Goal: Transaction & Acquisition: Purchase product/service

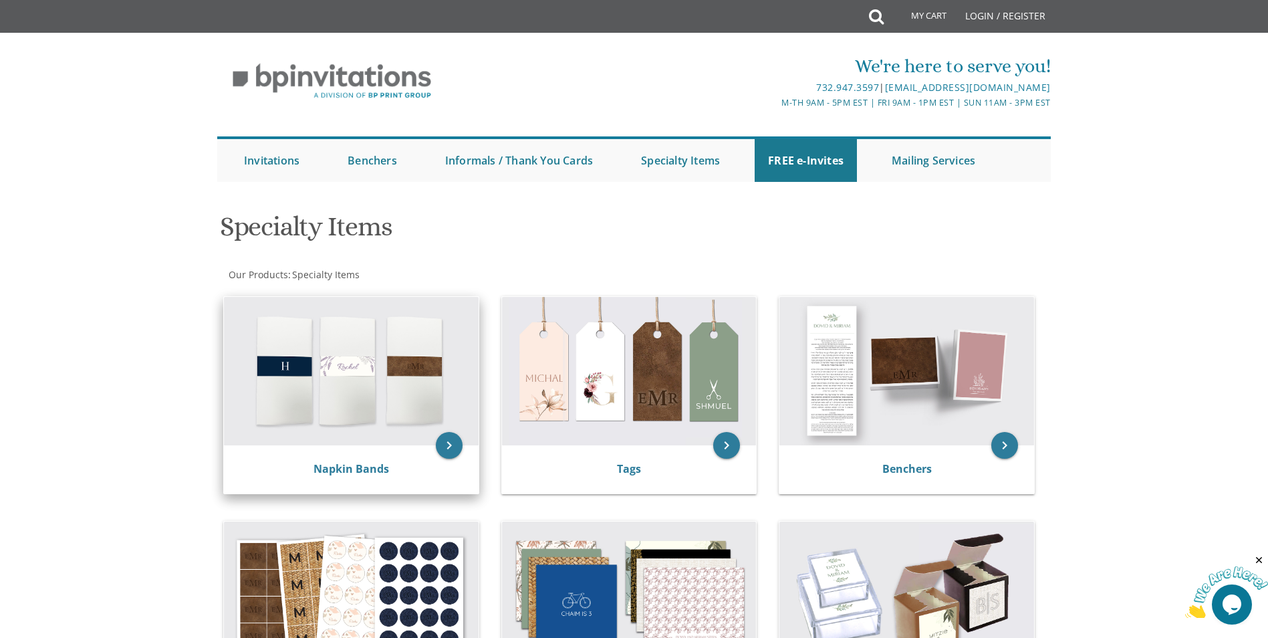
click at [397, 429] on img at bounding box center [351, 371] width 255 height 148
click at [454, 444] on icon "keyboard_arrow_right" at bounding box center [449, 445] width 27 height 27
click at [443, 442] on icon "keyboard_arrow_right" at bounding box center [449, 445] width 27 height 27
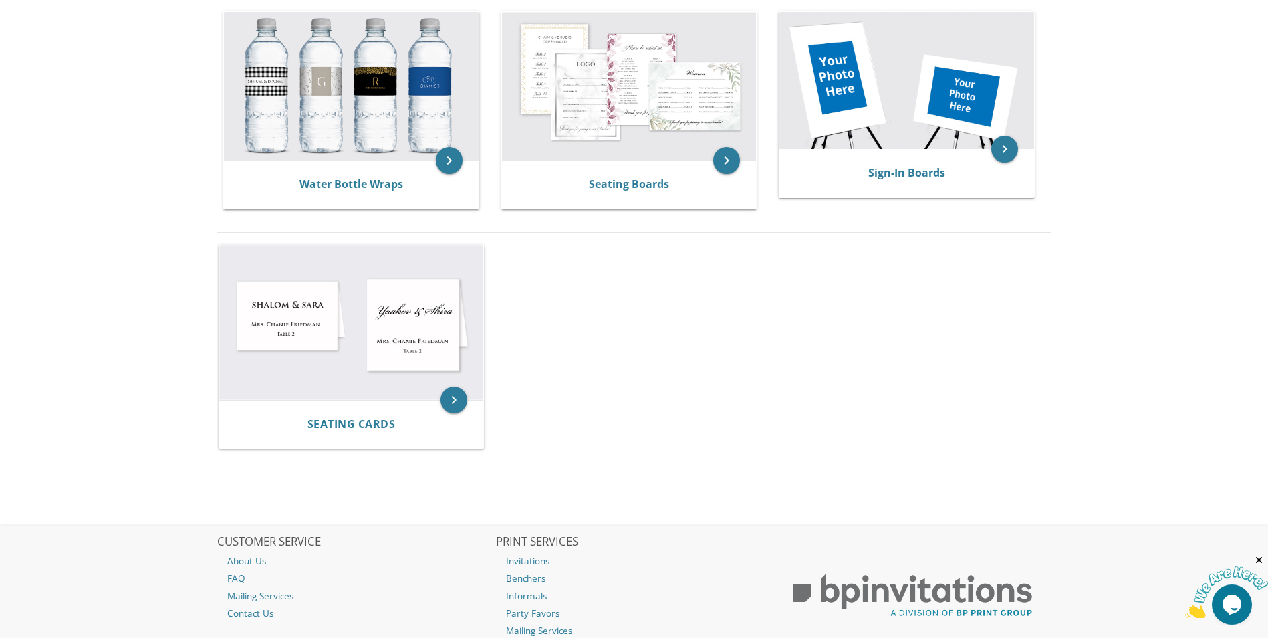
scroll to position [736, 0]
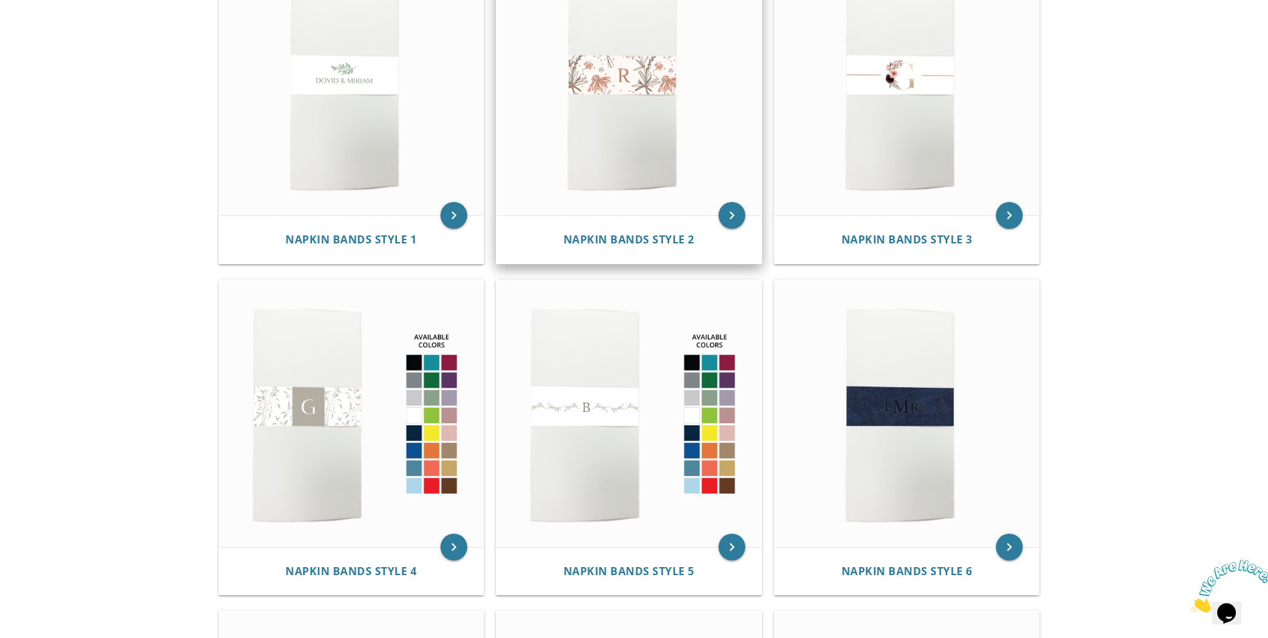
scroll to position [67, 0]
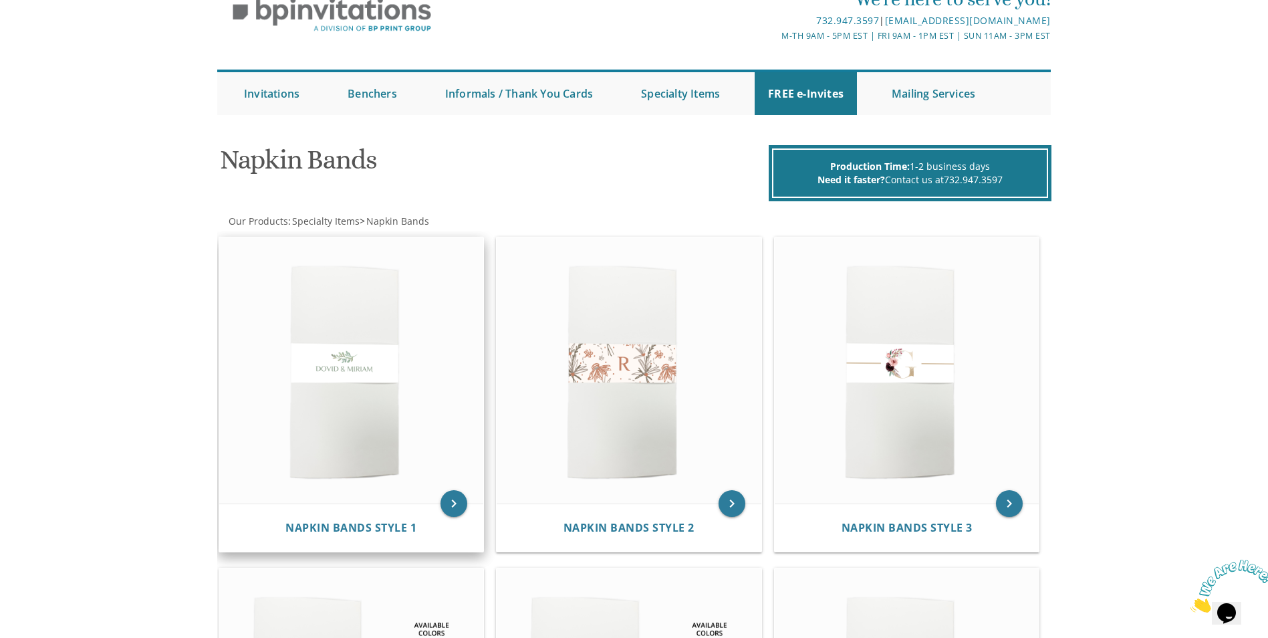
click at [454, 457] on img at bounding box center [351, 370] width 265 height 267
click at [449, 498] on icon "keyboard_arrow_right" at bounding box center [454, 503] width 27 height 27
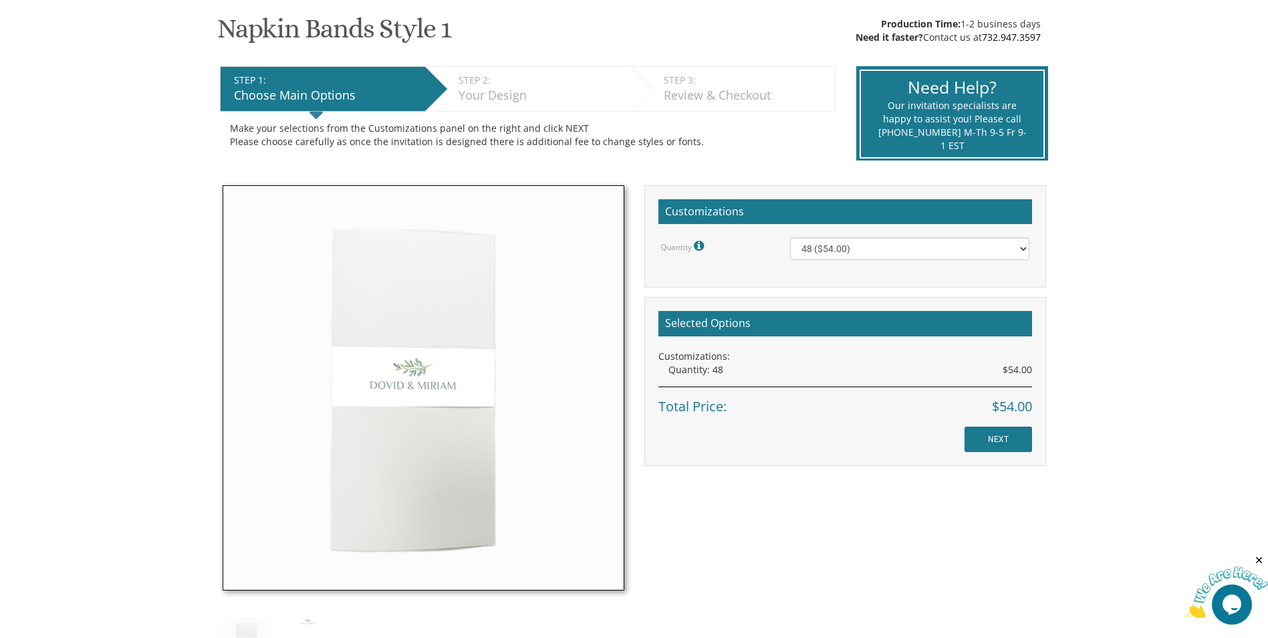
scroll to position [201, 0]
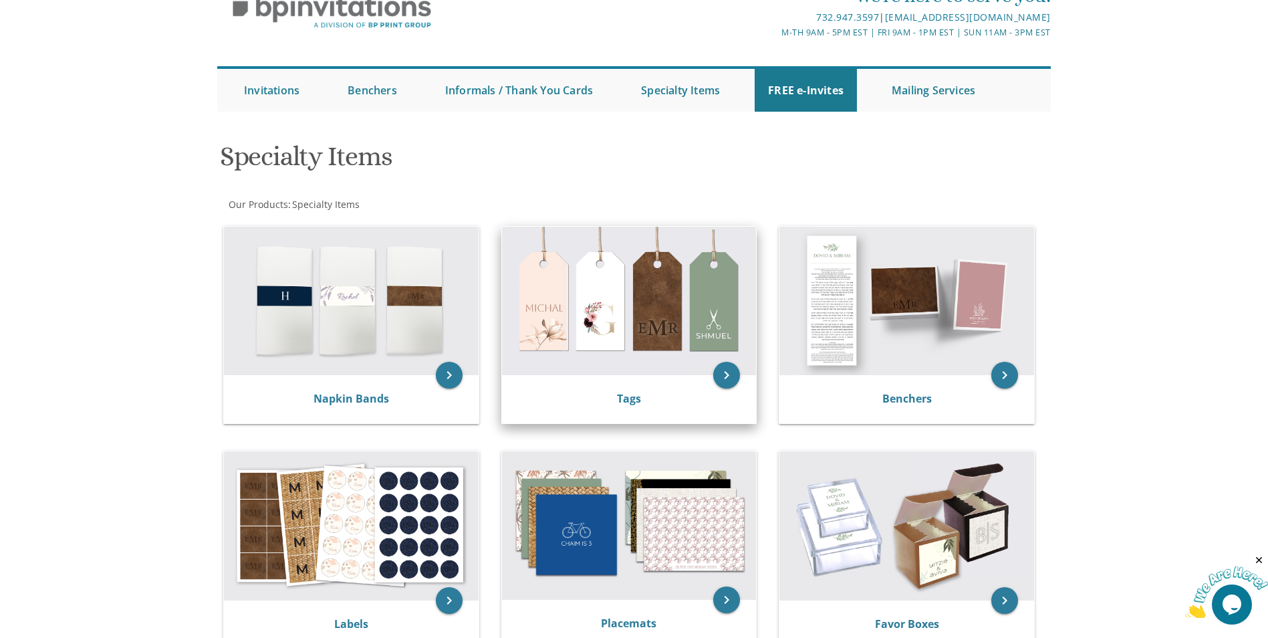
drag, startPoint x: 711, startPoint y: 280, endPoint x: 724, endPoint y: 286, distance: 14.4
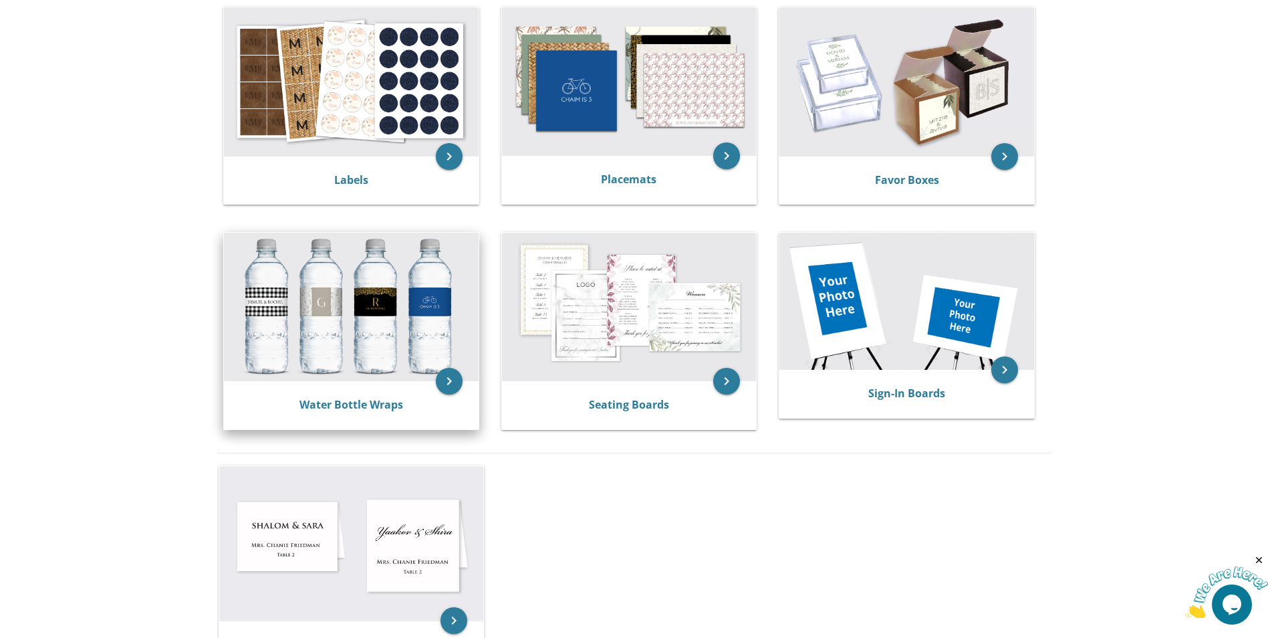
scroll to position [535, 0]
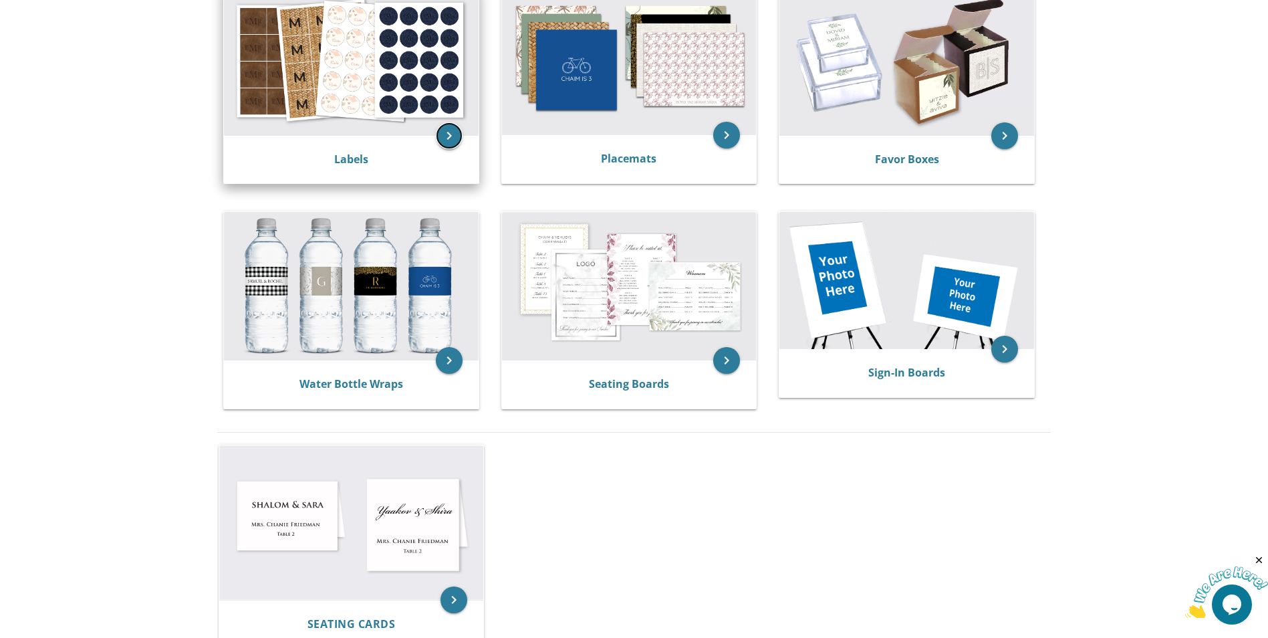
click at [453, 136] on icon "keyboard_arrow_right" at bounding box center [449, 135] width 27 height 27
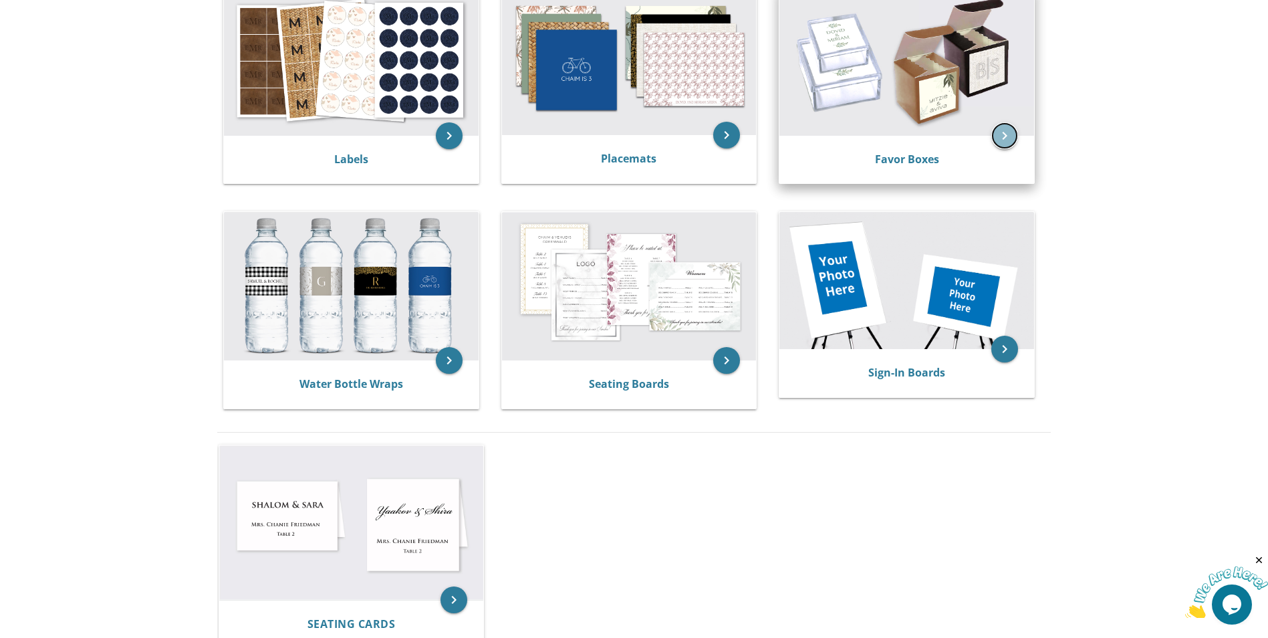
click at [1004, 140] on icon "keyboard_arrow_right" at bounding box center [1005, 135] width 27 height 27
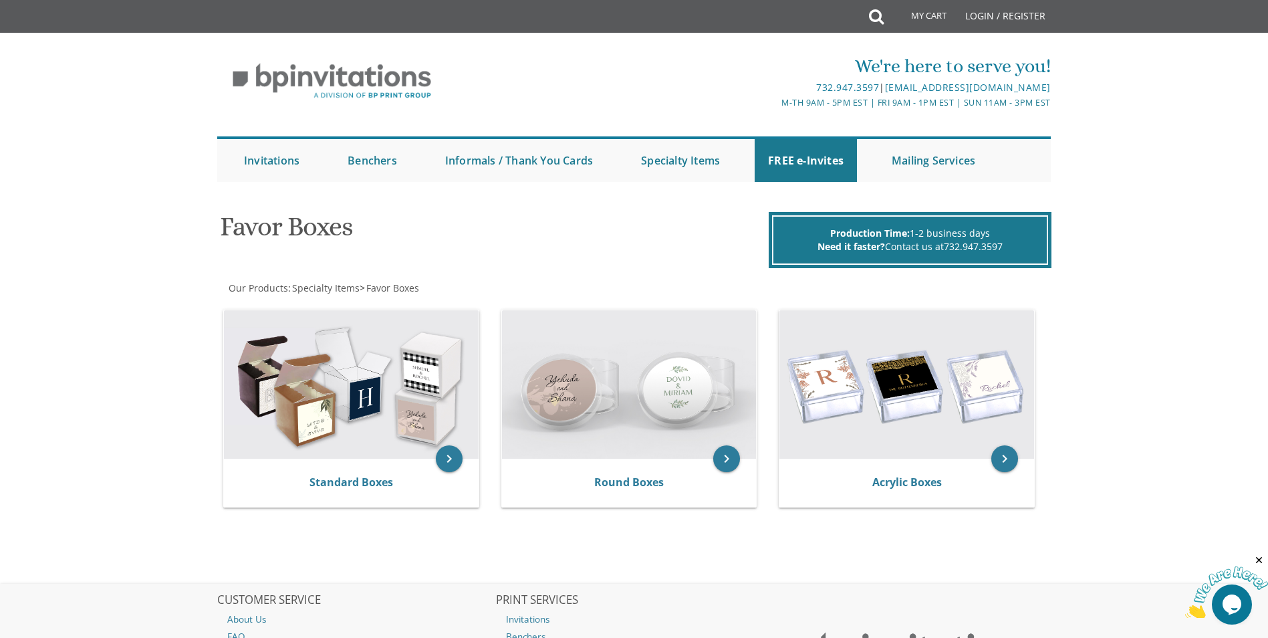
click at [1166, 373] on body "My Cart Total: View Cart Item(s) Submit My Cart Total: View Cart Item(s) Login …" at bounding box center [634, 395] width 1268 height 790
click at [663, 432] on img at bounding box center [629, 384] width 255 height 148
click at [728, 457] on icon "keyboard_arrow_right" at bounding box center [726, 458] width 27 height 27
click at [729, 465] on icon "keyboard_arrow_right" at bounding box center [726, 458] width 27 height 27
click at [728, 454] on icon "keyboard_arrow_right" at bounding box center [726, 458] width 27 height 27
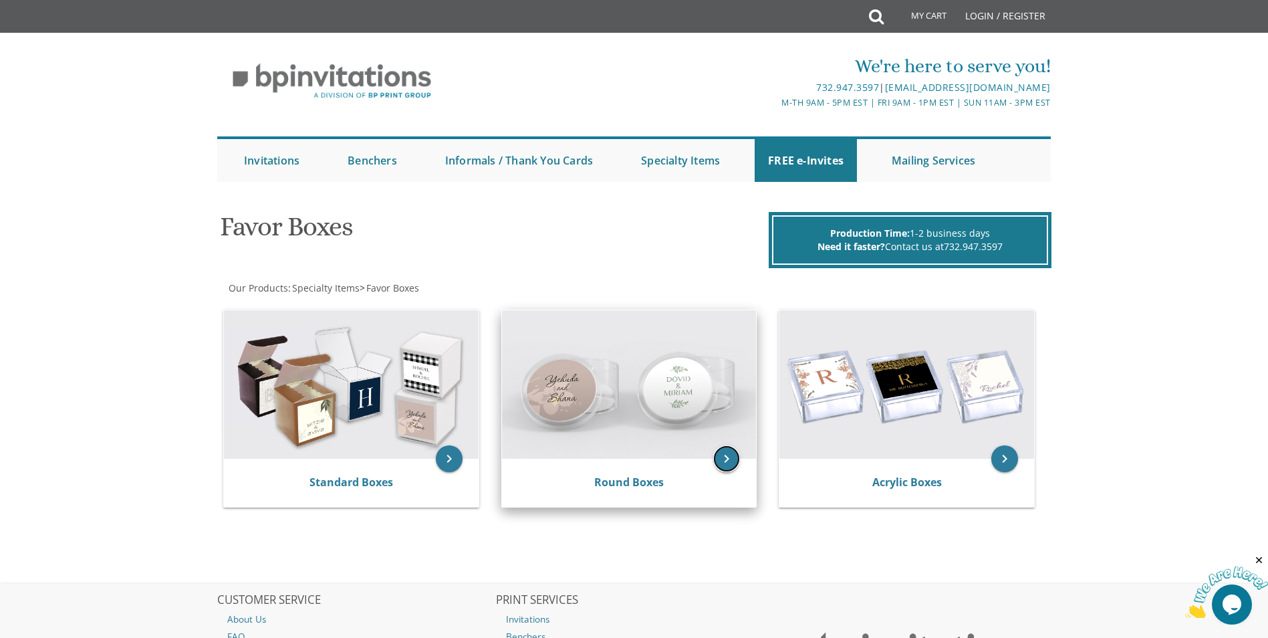
click at [728, 454] on icon "keyboard_arrow_right" at bounding box center [726, 458] width 27 height 27
click at [677, 468] on div "Round Boxes" at bounding box center [629, 483] width 255 height 48
click at [726, 459] on icon "keyboard_arrow_right" at bounding box center [726, 458] width 27 height 27
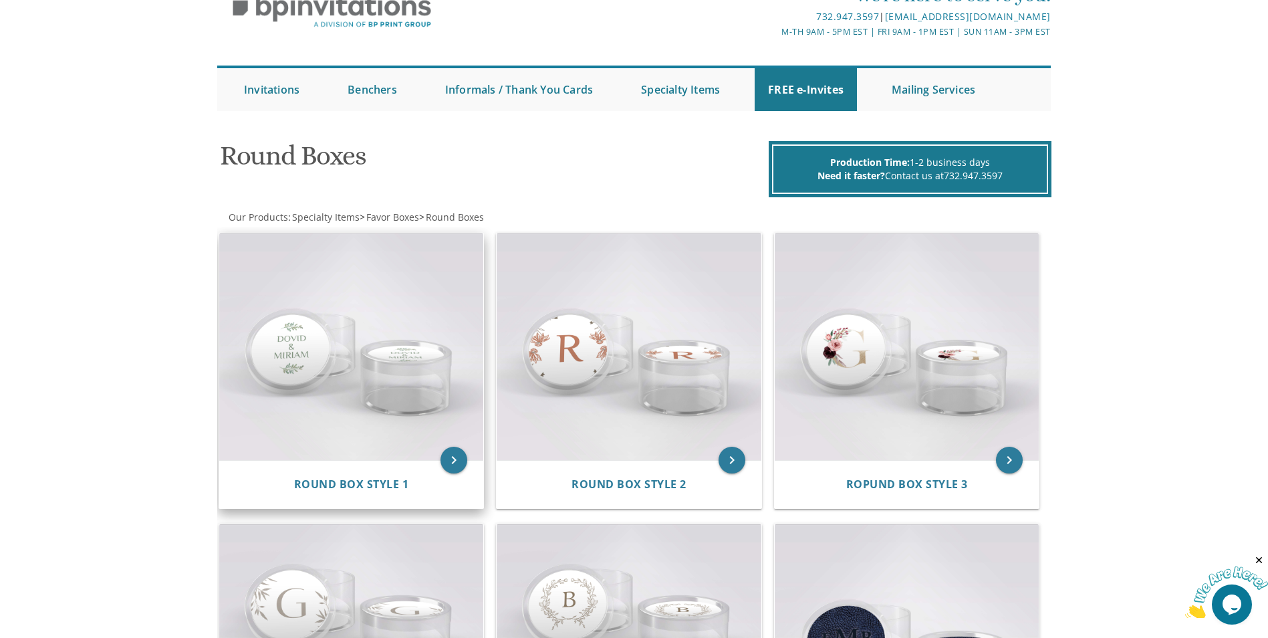
scroll to position [73, 0]
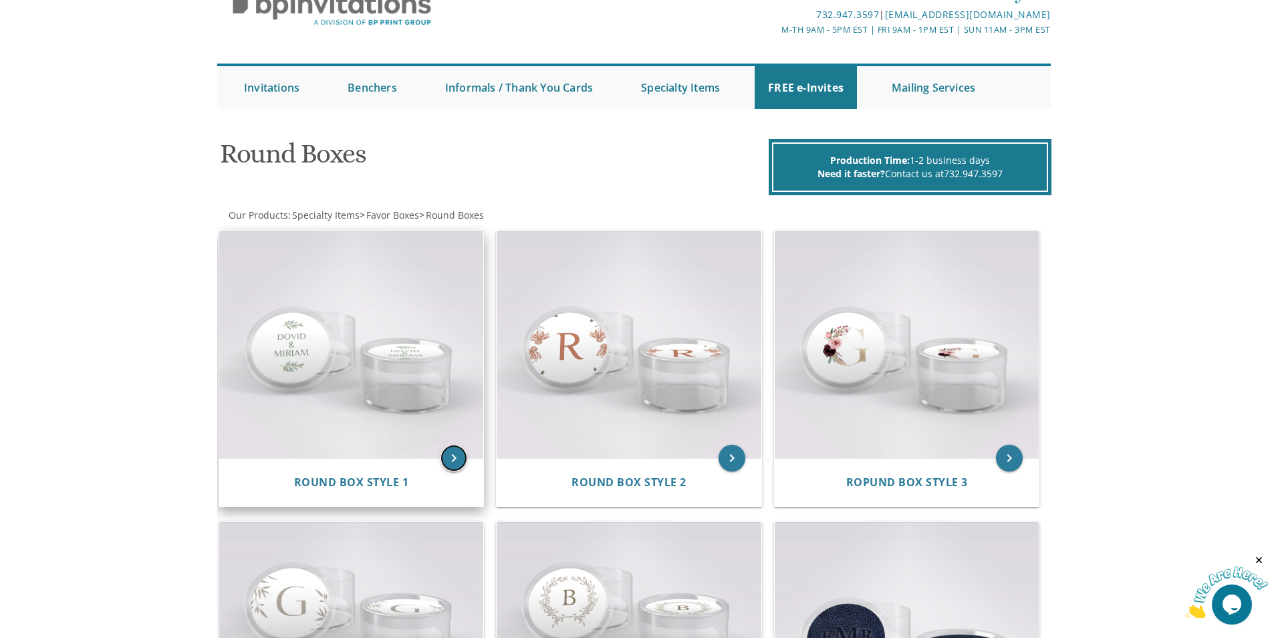
click at [449, 460] on icon "keyboard_arrow_right" at bounding box center [454, 458] width 27 height 27
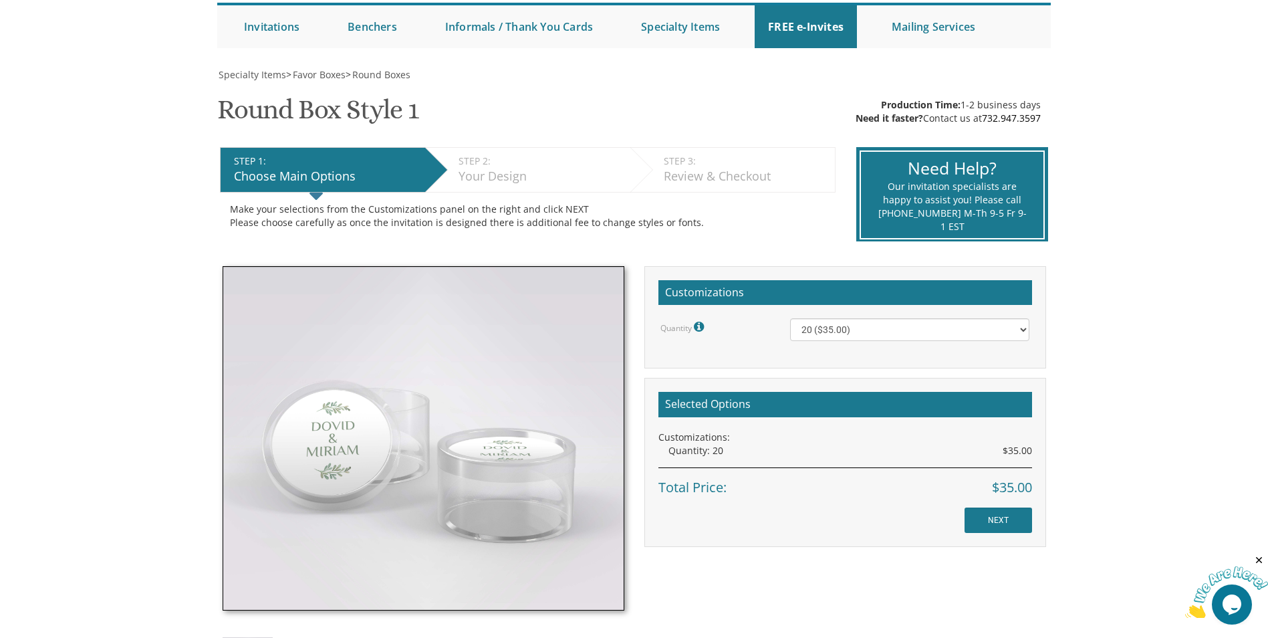
scroll to position [67, 0]
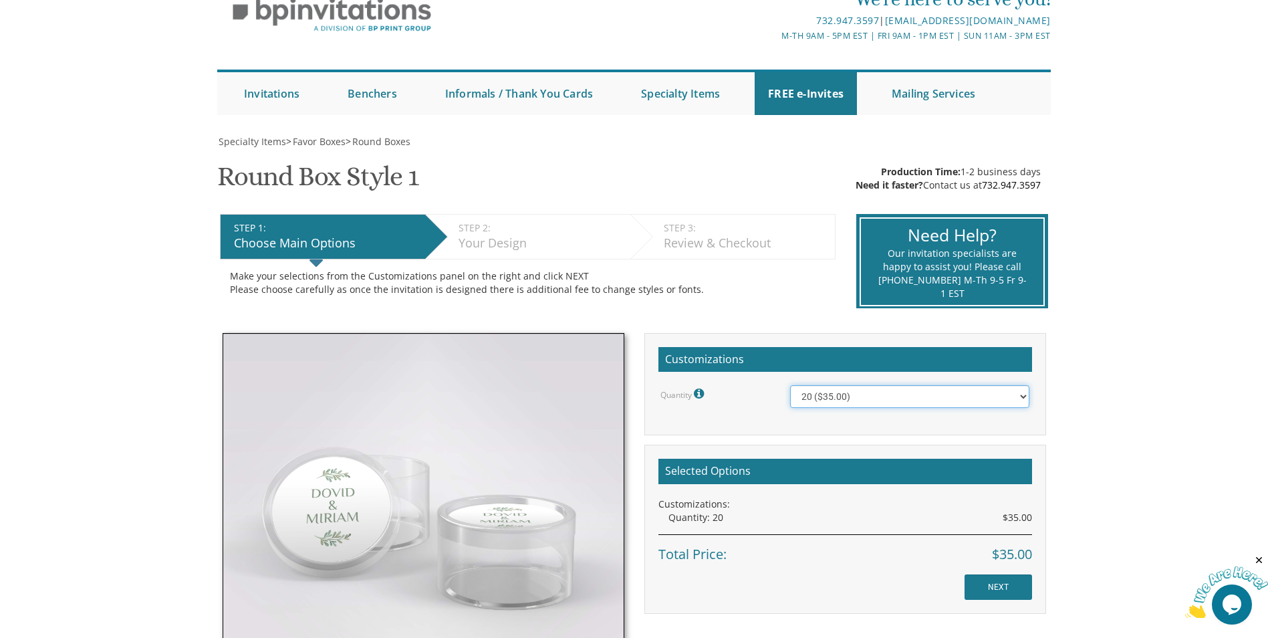
click at [872, 395] on select "20 ($35.00) 40 ($53.00) 60 ($65.00) 80 ($75.00) 100 ($85.00)" at bounding box center [909, 396] width 239 height 23
select select "40"
click at [790, 385] on select "20 ($35.00) 40 ($53.00) 60 ($65.00) 80 ($75.00) 100 ($85.00)" at bounding box center [909, 396] width 239 height 23
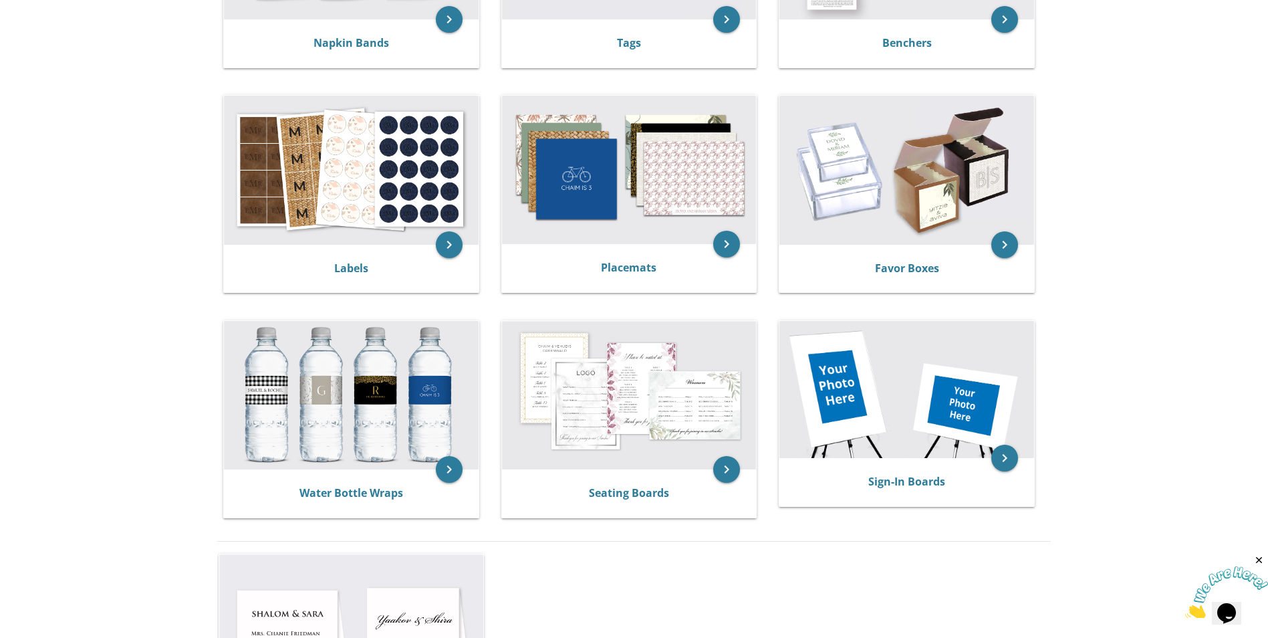
scroll to position [267, 0]
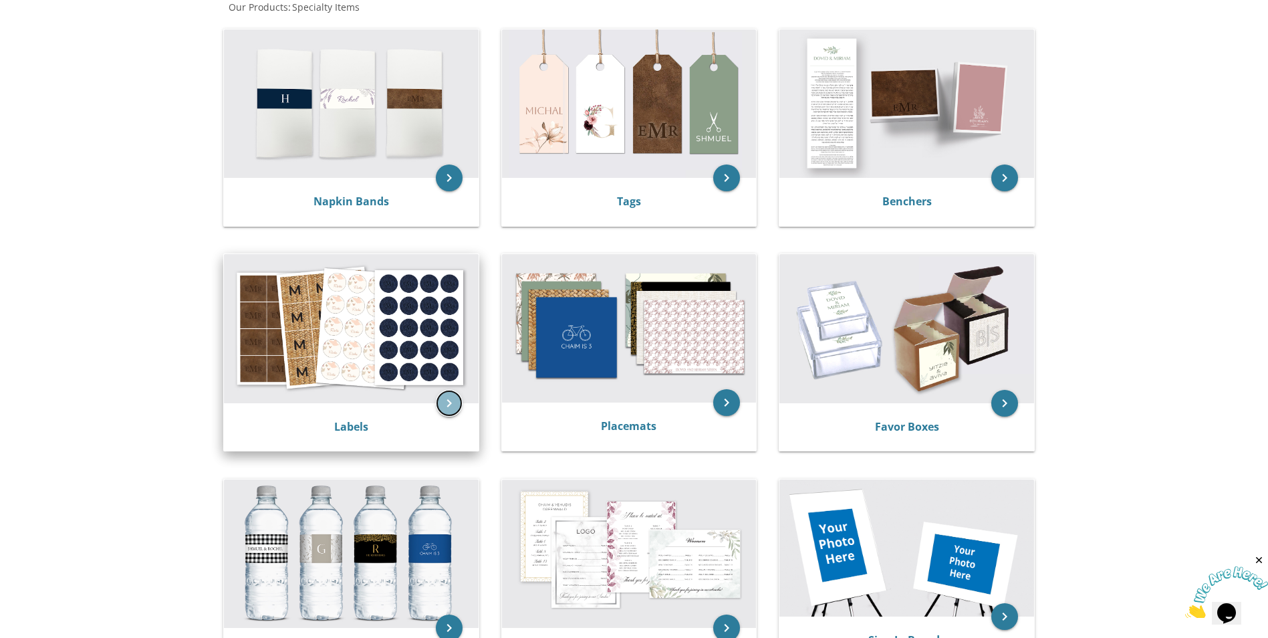
click at [451, 409] on icon "keyboard_arrow_right" at bounding box center [449, 403] width 27 height 27
click at [452, 396] on icon "keyboard_arrow_right" at bounding box center [449, 403] width 27 height 27
click at [448, 406] on icon "keyboard_arrow_right" at bounding box center [449, 403] width 27 height 27
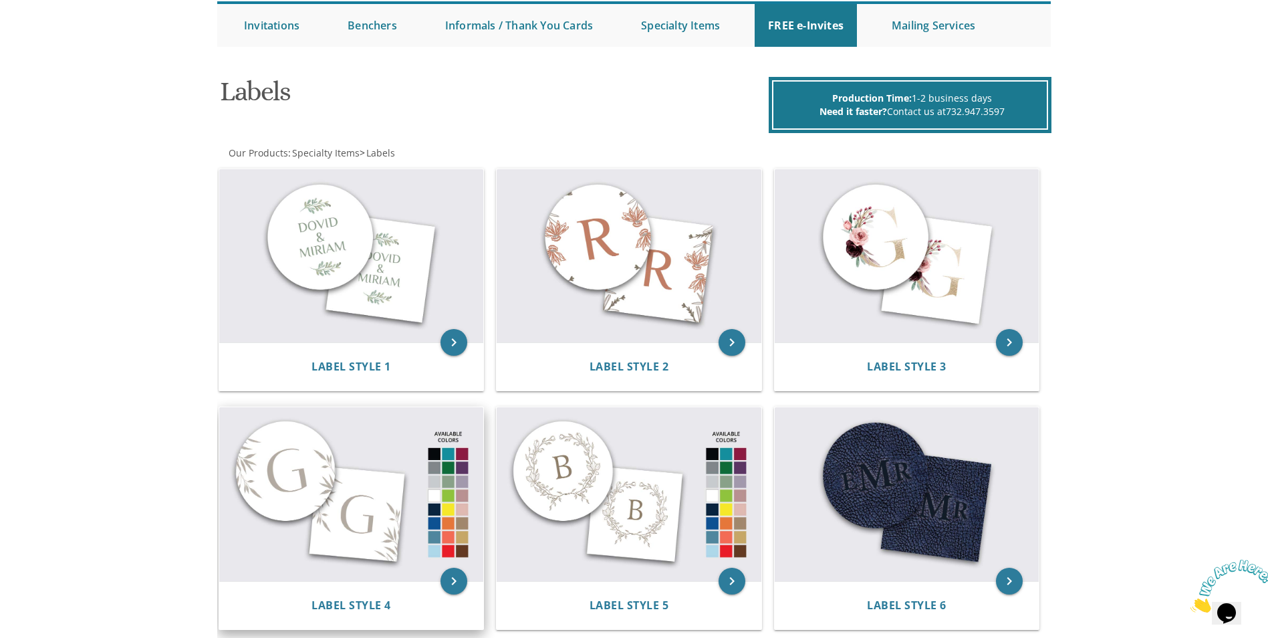
scroll to position [134, 0]
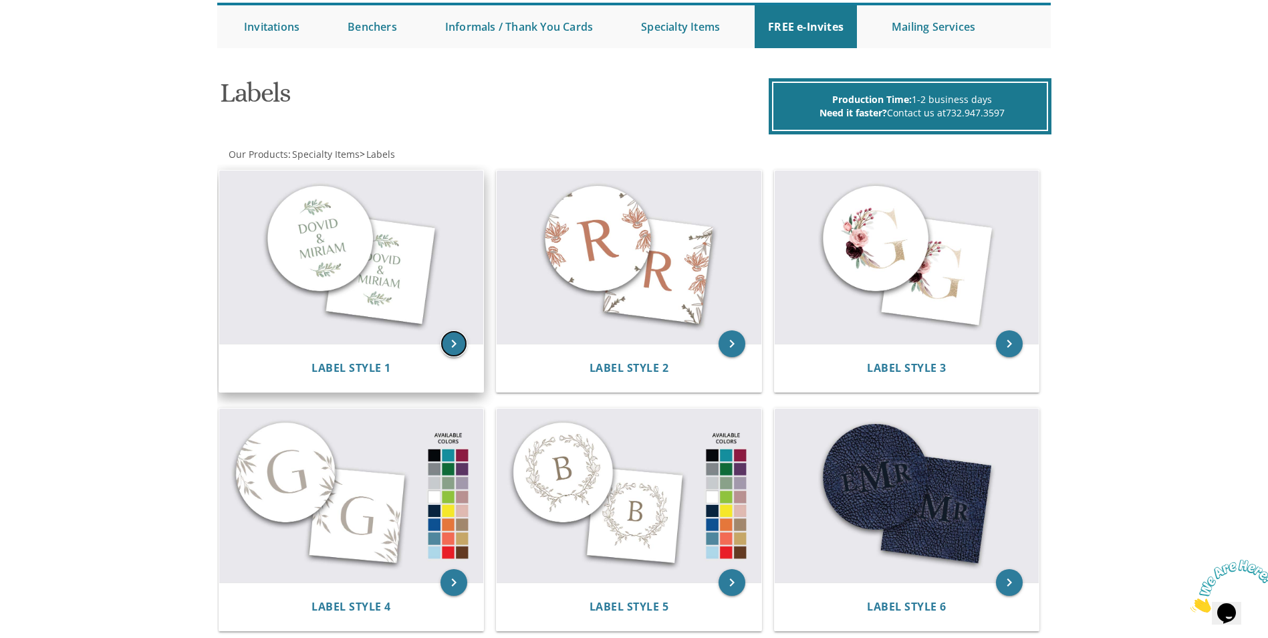
click at [458, 346] on icon "keyboard_arrow_right" at bounding box center [454, 343] width 27 height 27
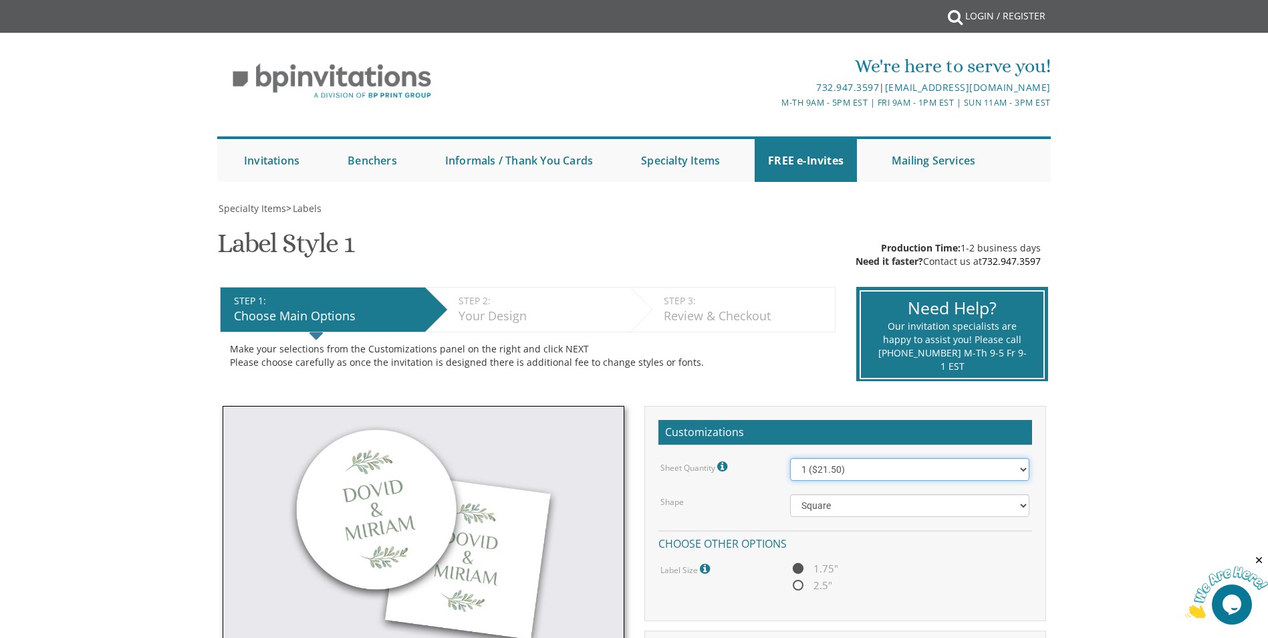
click at [1013, 470] on select "1 ($21.50) 2 ($25.00) 3 ($28.50) 4 ($32.00) 5 ($35.50) 6 ($39.00) 7 ($42.50) 8 …" at bounding box center [909, 469] width 239 height 23
click at [1157, 483] on body "My Cart {{shoppingcart.totalQuantityDisplay}} Total: {{shoppingcart.subtotal}} …" at bounding box center [634, 577] width 1268 height 1154
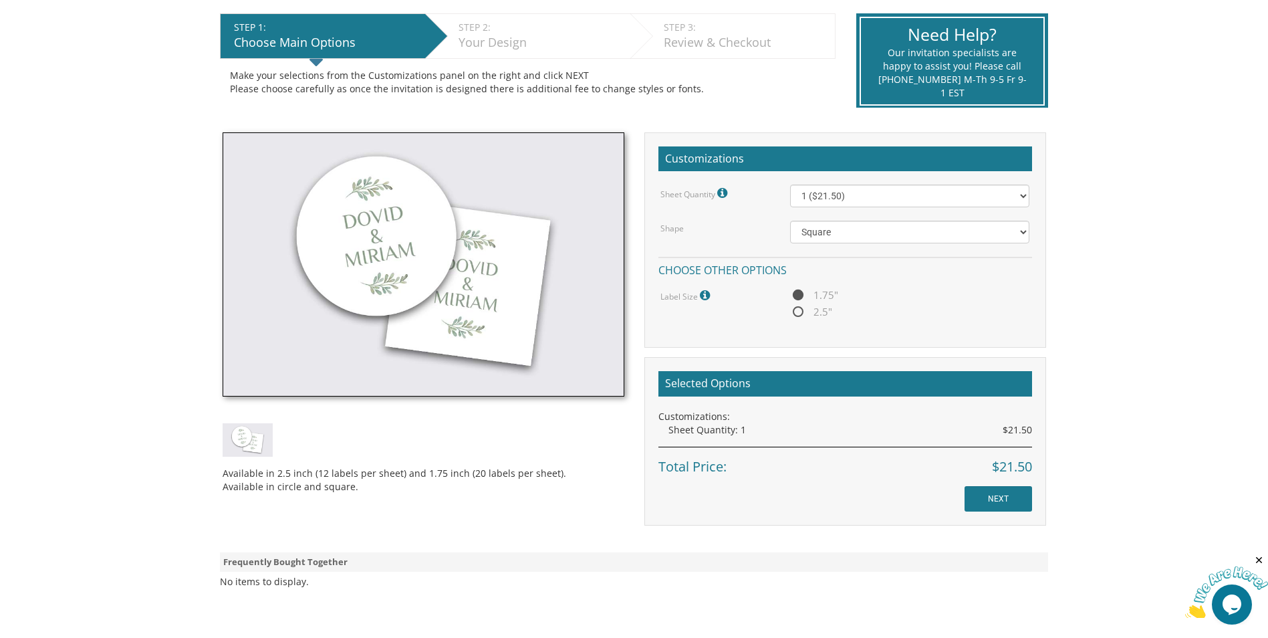
scroll to position [334, 0]
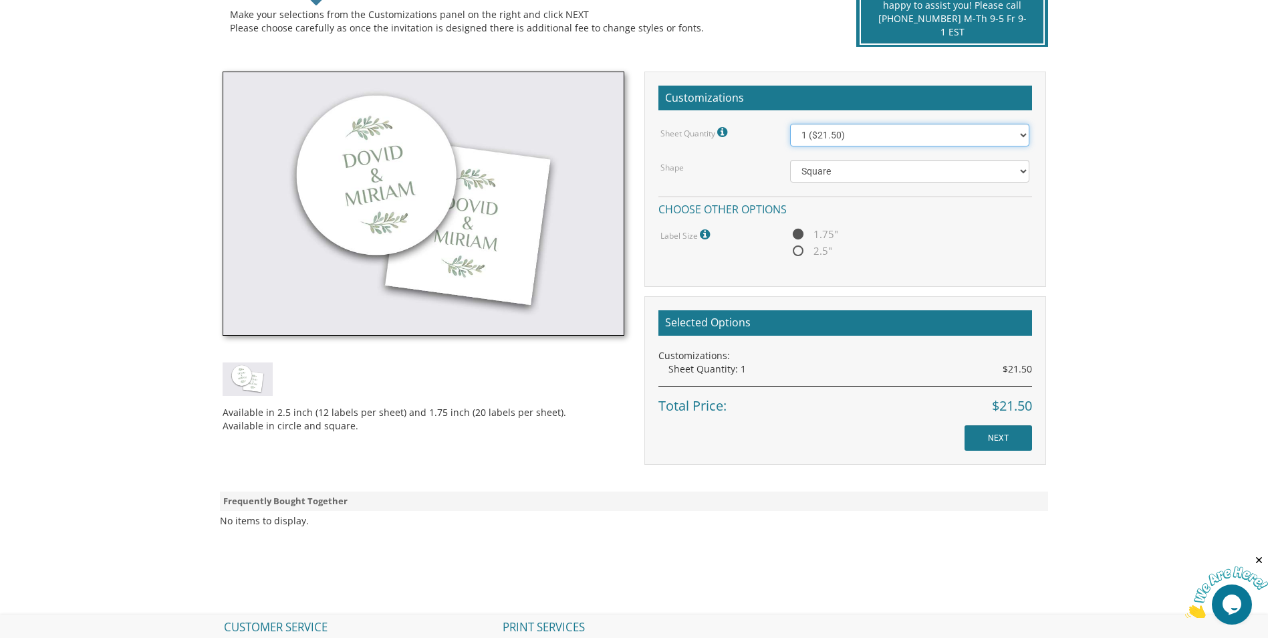
click at [839, 137] on select "1 ($21.50) 2 ($25.00) 3 ($28.50) 4 ($32.00) 5 ($35.50) 6 ($39.00) 7 ($42.50) 8 …" at bounding box center [909, 135] width 239 height 23
select select "3"
click at [790, 124] on select "1 ($21.50) 2 ($25.00) 3 ($28.50) 4 ($32.00) 5 ($35.50) 6 ($39.00) 7 ($42.50) 8 …" at bounding box center [909, 135] width 239 height 23
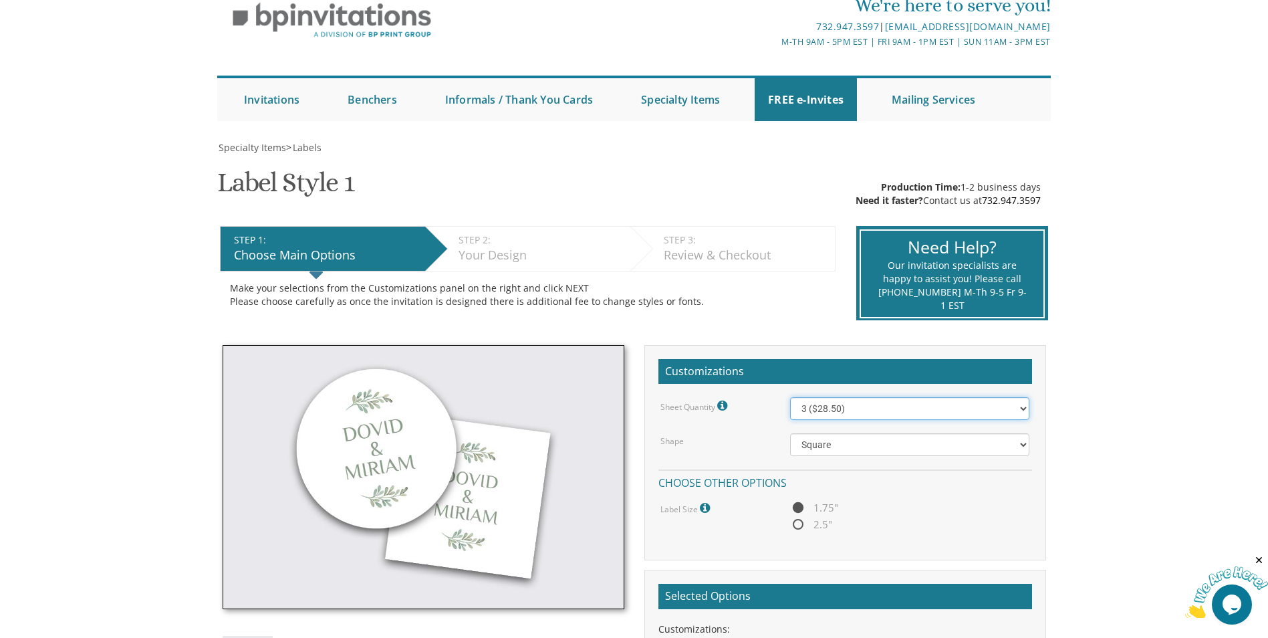
scroll to position [0, 0]
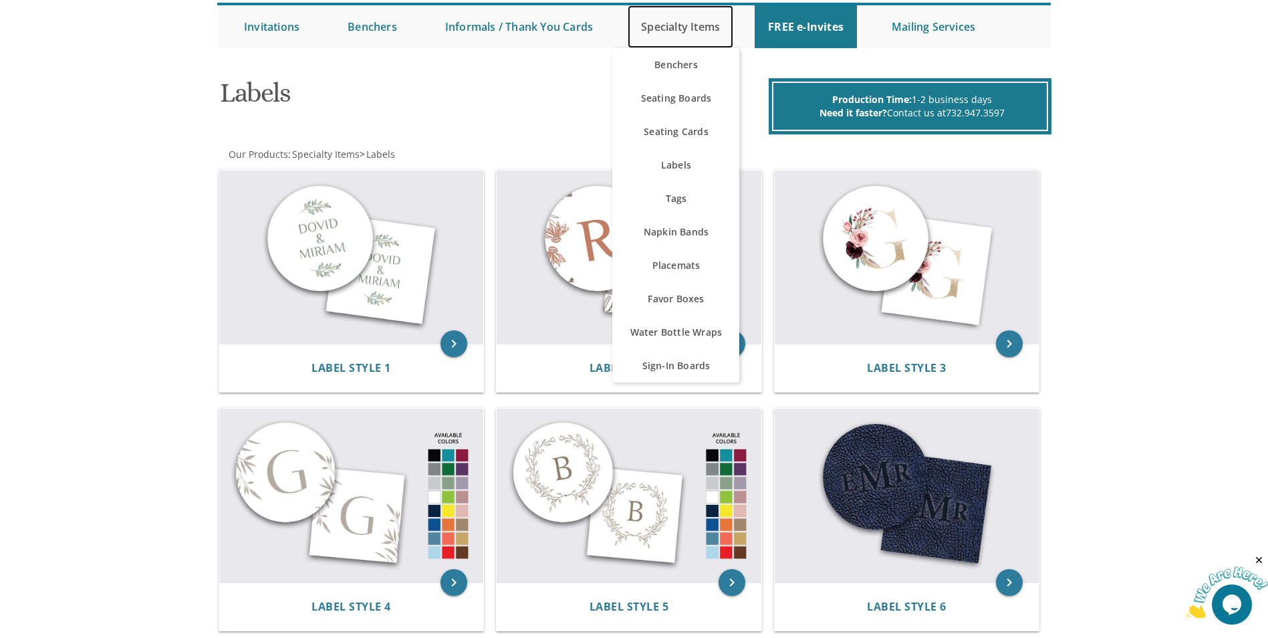
click at [693, 18] on link "Specialty Items" at bounding box center [681, 26] width 106 height 43
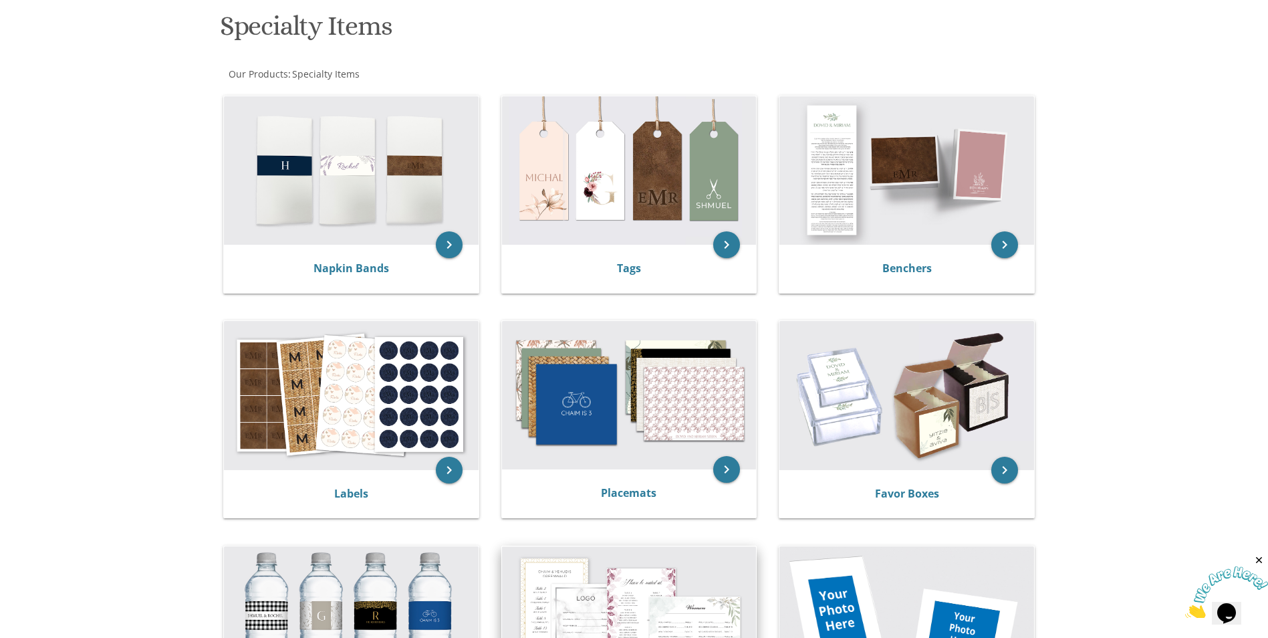
scroll to position [67, 0]
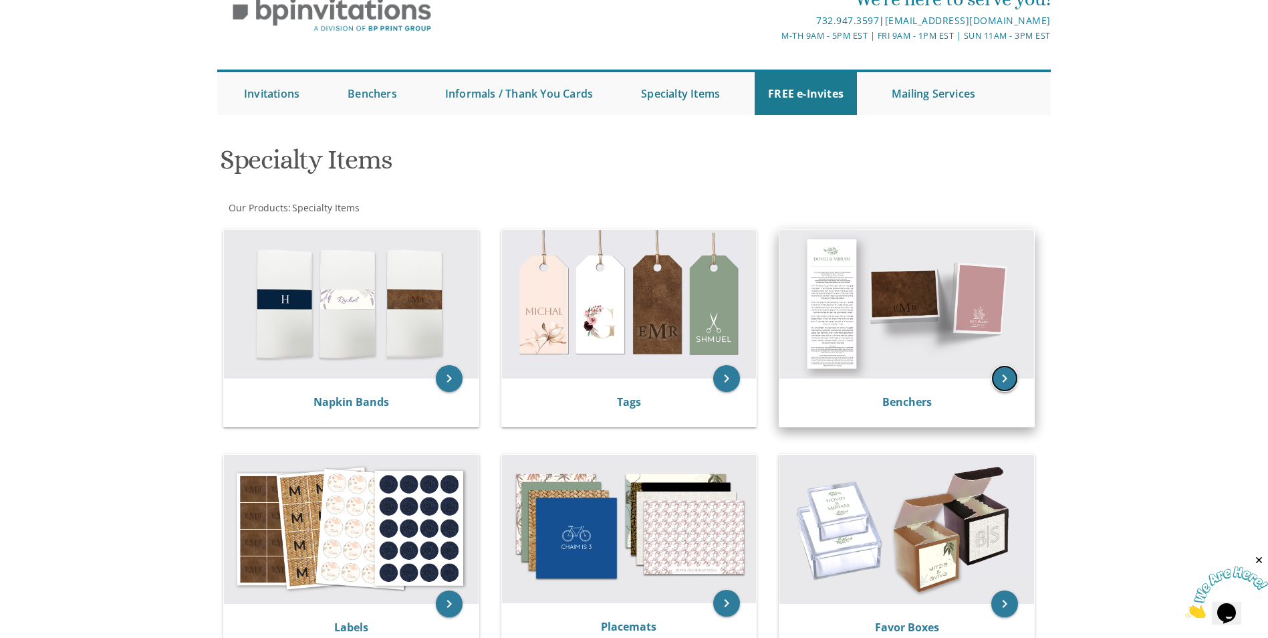
click at [1009, 374] on icon "keyboard_arrow_right" at bounding box center [1005, 378] width 27 height 27
click at [1008, 376] on icon "keyboard_arrow_right" at bounding box center [1005, 378] width 27 height 27
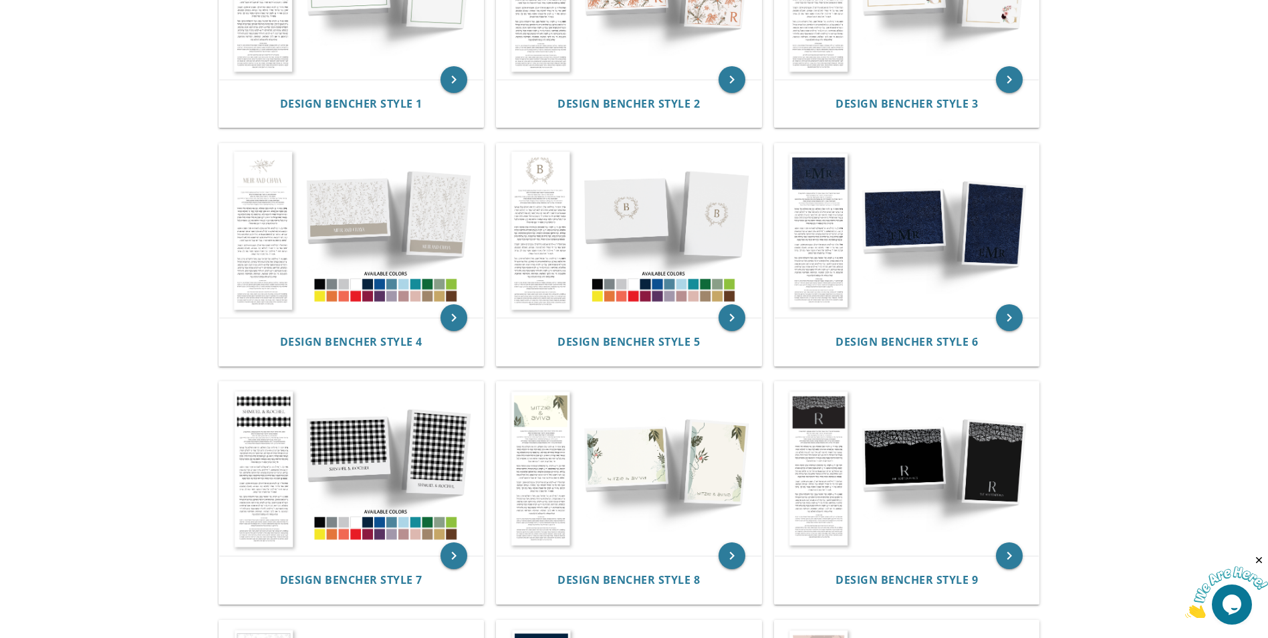
scroll to position [201, 0]
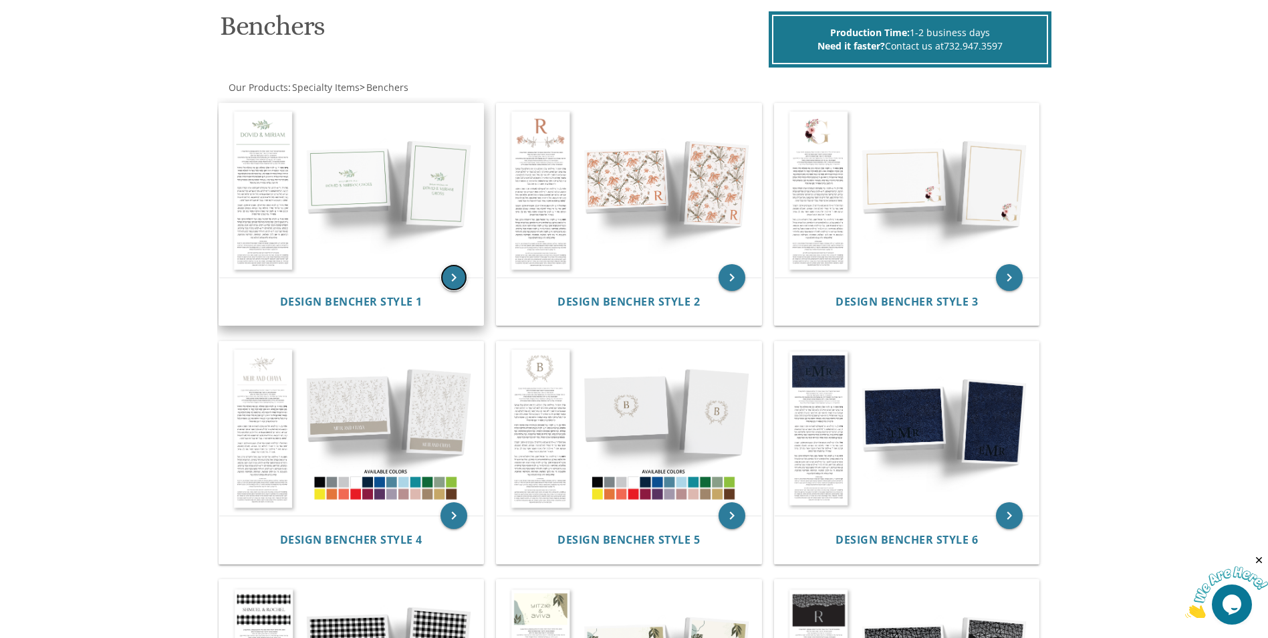
click at [449, 269] on icon "keyboard_arrow_right" at bounding box center [454, 277] width 27 height 27
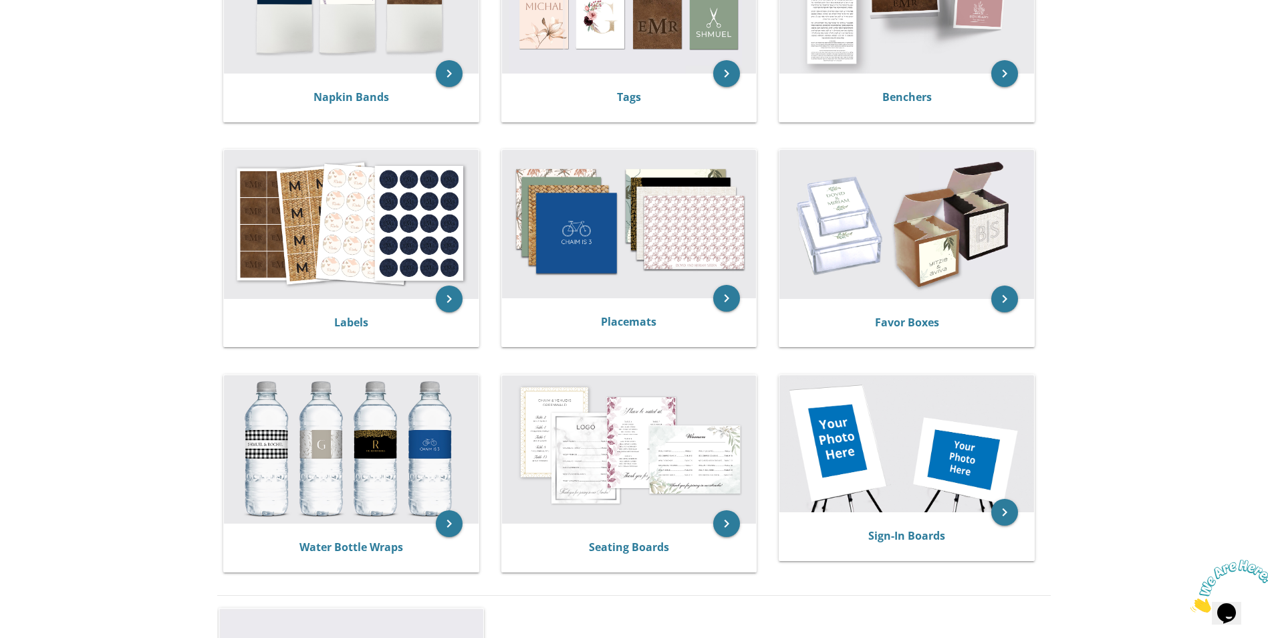
scroll to position [201, 0]
